Goal: Information Seeking & Learning: Learn about a topic

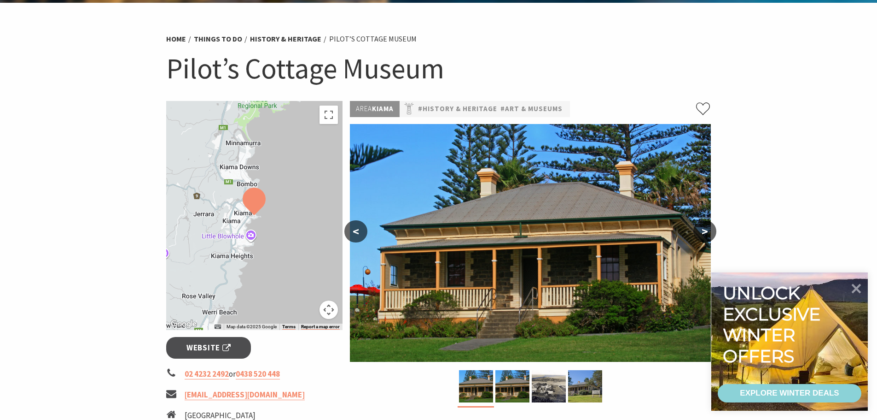
scroll to position [92, 0]
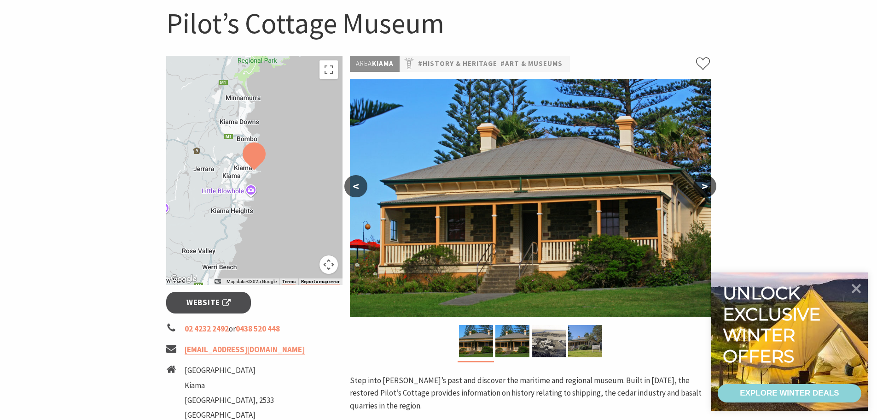
click at [709, 185] on button ">" at bounding box center [705, 186] width 23 height 22
click at [544, 211] on img at bounding box center [530, 198] width 361 height 238
click at [584, 347] on img at bounding box center [585, 341] width 34 height 32
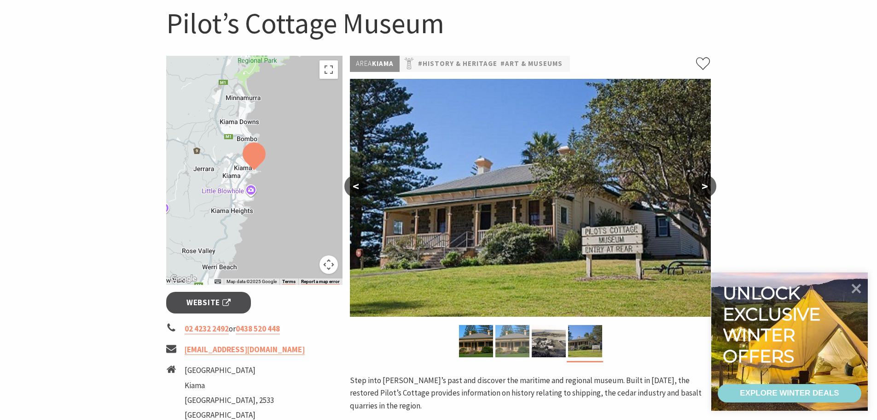
click at [519, 339] on img at bounding box center [513, 341] width 34 height 32
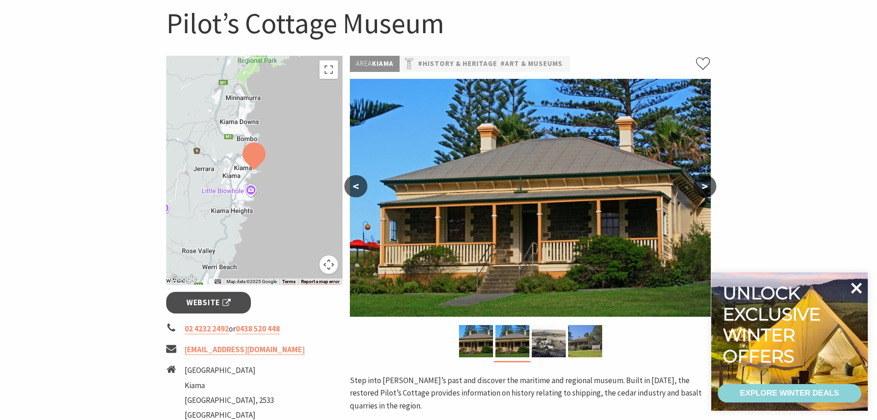
click at [852, 287] on icon at bounding box center [857, 288] width 22 height 22
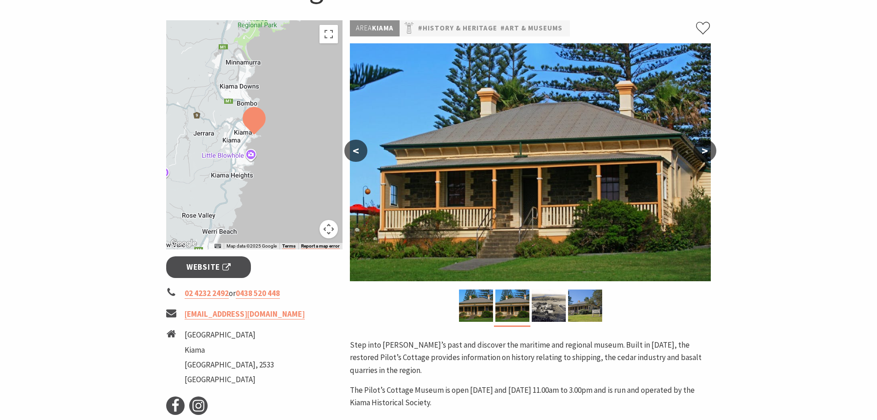
scroll to position [184, 0]
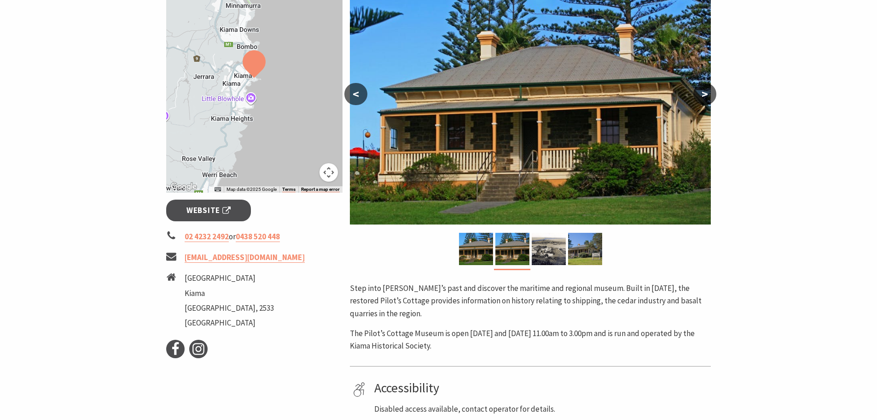
click at [793, 218] on section "Home Things To Do History & Heritage [GEOGRAPHIC_DATA] [GEOGRAPHIC_DATA] ← Move…" at bounding box center [438, 153] width 877 height 575
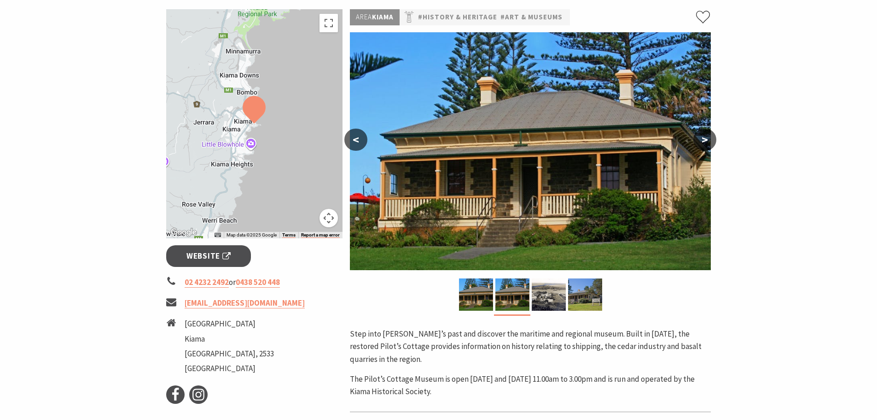
scroll to position [138, 0]
click at [482, 285] on img at bounding box center [476, 295] width 34 height 32
click at [801, 220] on section "Home Things To Do History & Heritage [GEOGRAPHIC_DATA] [GEOGRAPHIC_DATA] ← Move…" at bounding box center [438, 199] width 877 height 575
click at [768, 244] on section "Home Things To Do History & Heritage [GEOGRAPHIC_DATA] [GEOGRAPHIC_DATA] ← Move…" at bounding box center [438, 199] width 877 height 575
click at [772, 167] on section "Home Things To Do History & Heritage [GEOGRAPHIC_DATA] [GEOGRAPHIC_DATA] ← Move…" at bounding box center [438, 199] width 877 height 575
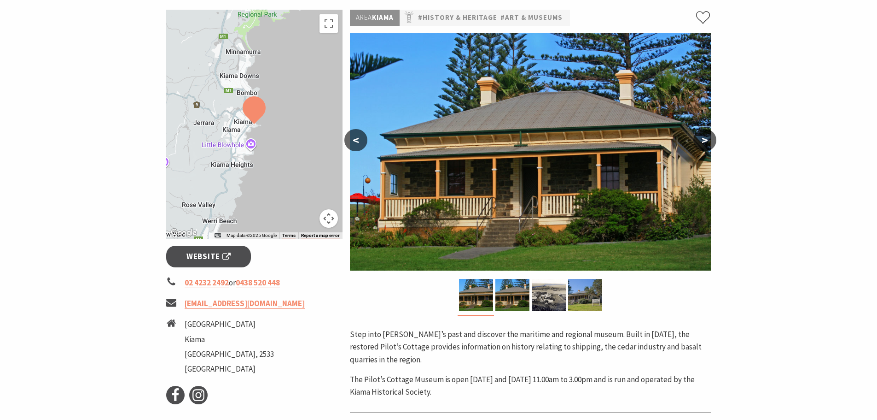
drag, startPoint x: 435, startPoint y: 390, endPoint x: 351, endPoint y: 333, distance: 101.8
click at [351, 333] on div "Step into [PERSON_NAME]’s past and discover the maritime and regional museum. B…" at bounding box center [530, 363] width 361 height 70
copy div "Step into [PERSON_NAME]’s past and discover the maritime and regional museum. B…"
